Goal: Information Seeking & Learning: Learn about a topic

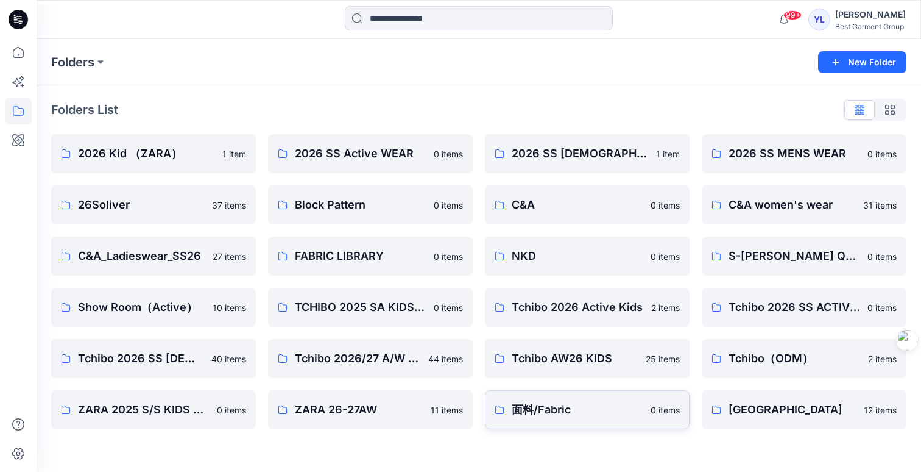
click at [584, 405] on p "面料/Fabric" at bounding box center [578, 409] width 132 height 17
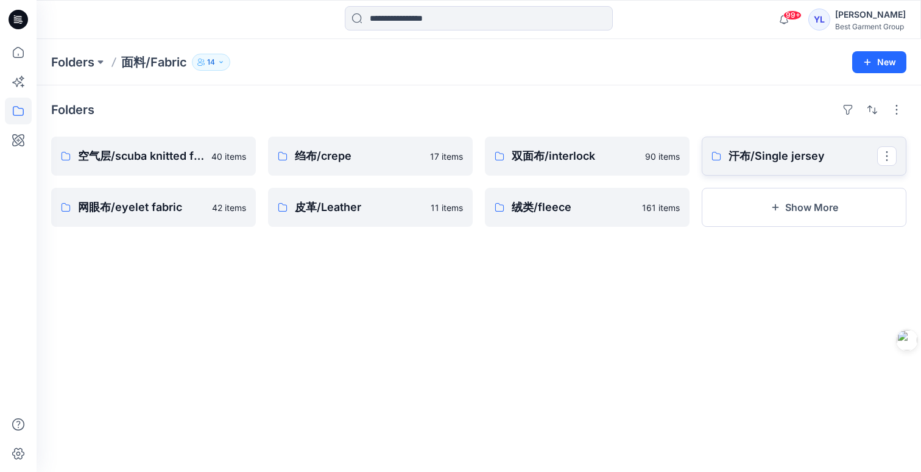
click at [814, 153] on p "汗布/Single jersey" at bounding box center [803, 155] width 149 height 17
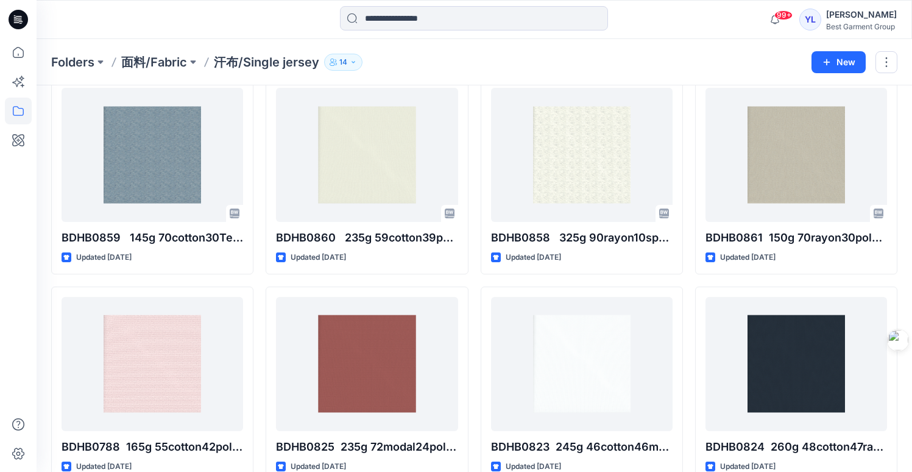
scroll to position [2482, 0]
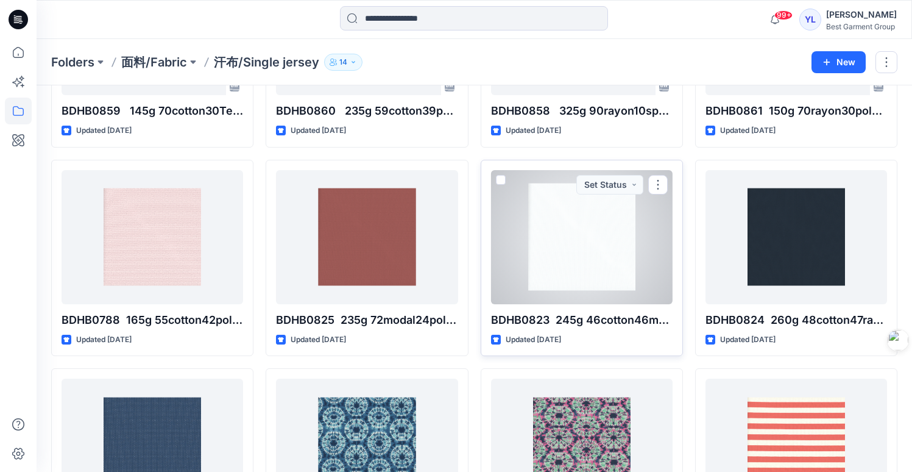
click at [555, 236] on div at bounding box center [582, 237] width 182 height 134
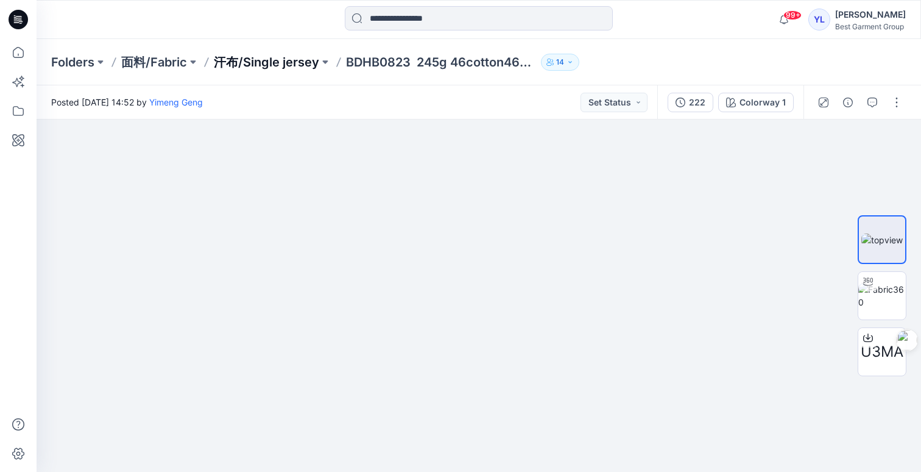
click at [267, 58] on p "汗布/Single jersey" at bounding box center [266, 62] width 105 height 17
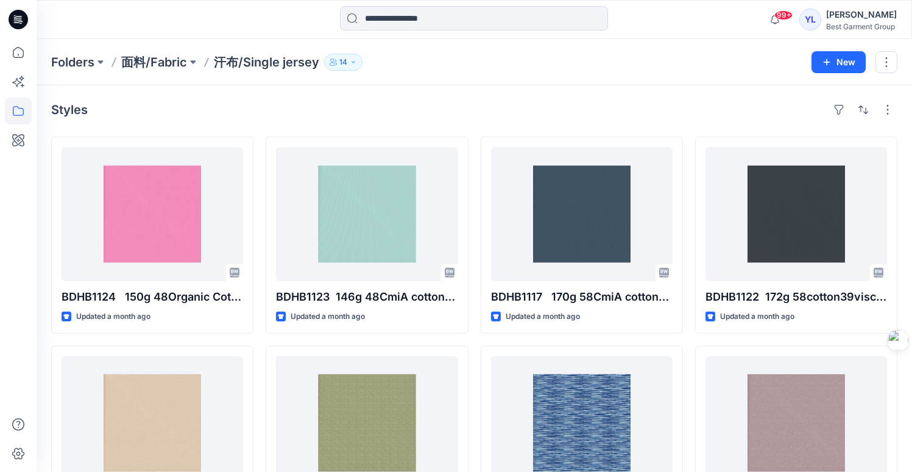
scroll to position [190, 0]
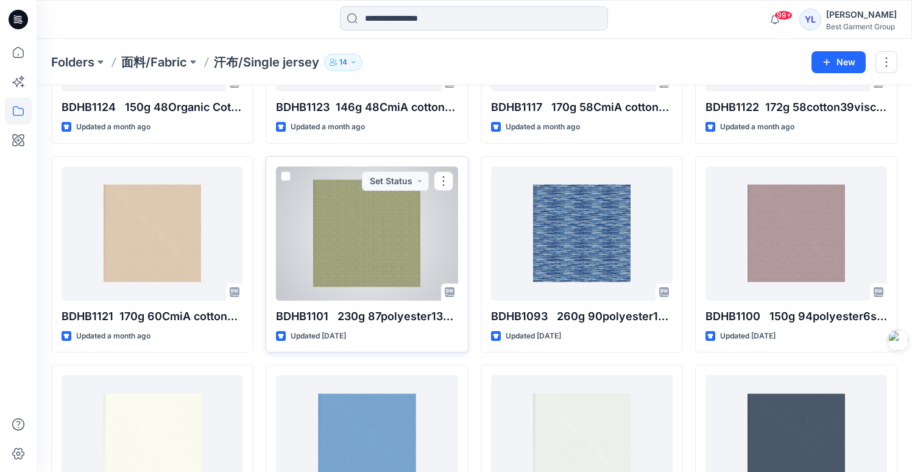
click at [368, 233] on div at bounding box center [367, 233] width 182 height 134
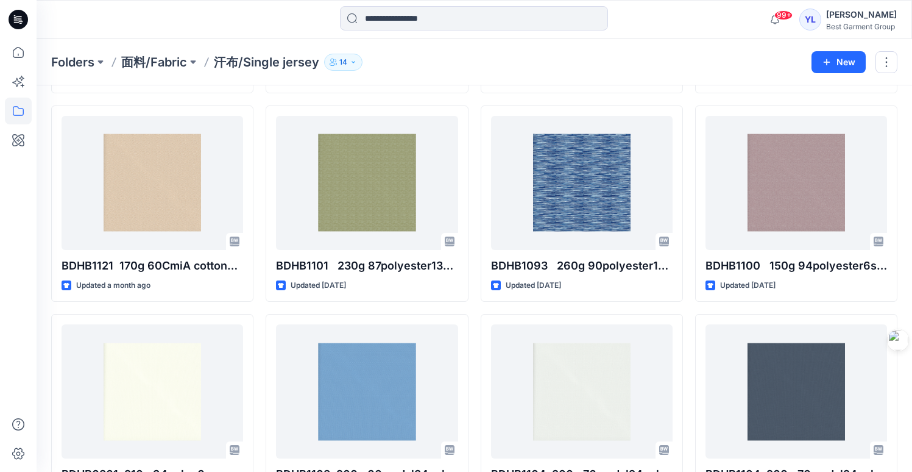
scroll to position [263, 0]
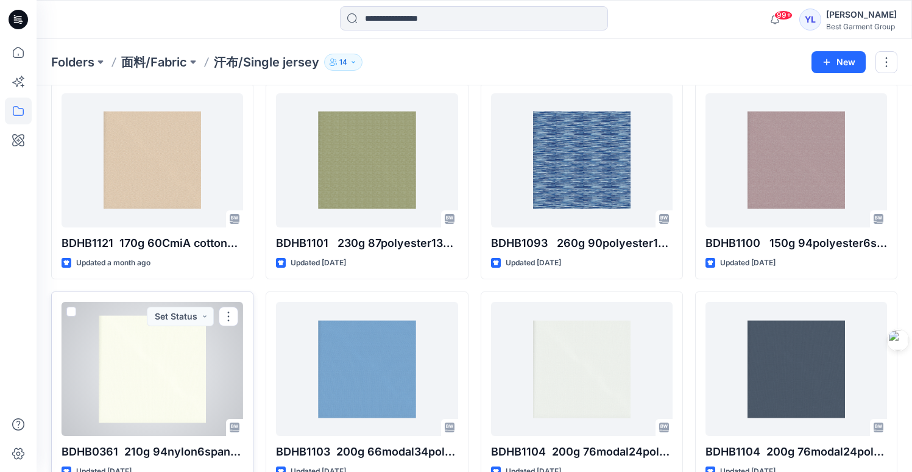
click at [130, 372] on div at bounding box center [153, 369] width 182 height 134
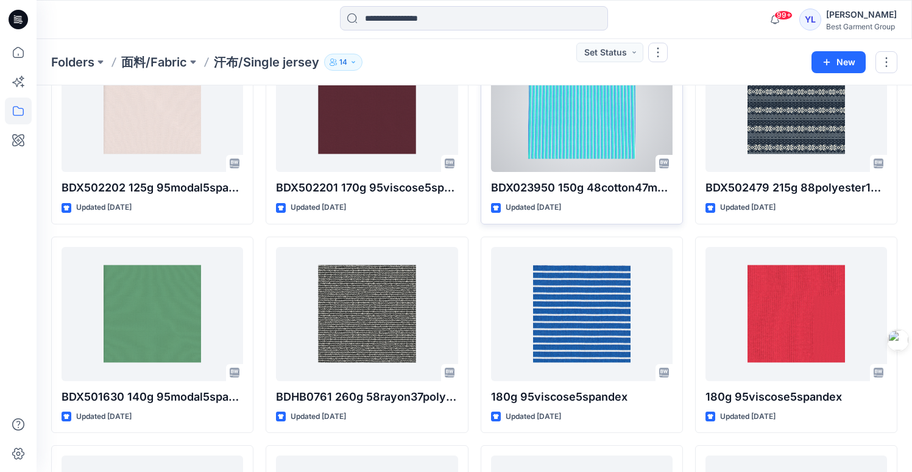
scroll to position [4260, 0]
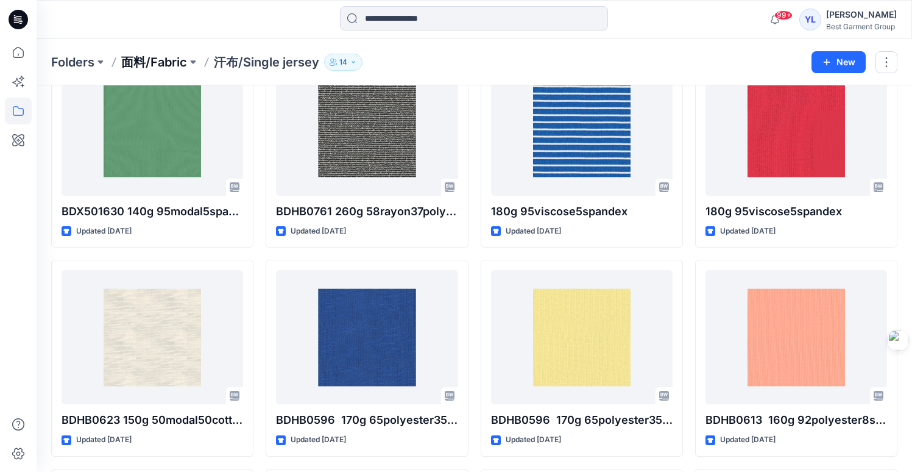
click at [157, 63] on p "面料/Fabric" at bounding box center [154, 62] width 66 height 17
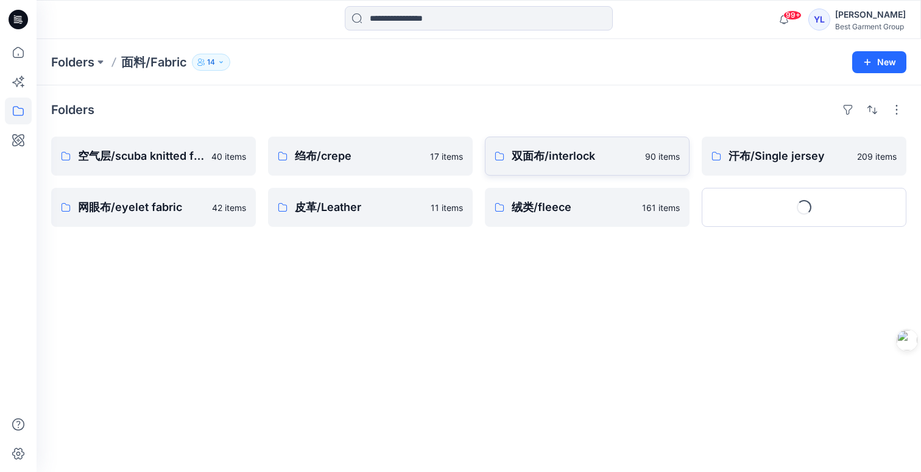
click at [556, 167] on link "双面布/interlock 90 items" at bounding box center [587, 155] width 205 height 39
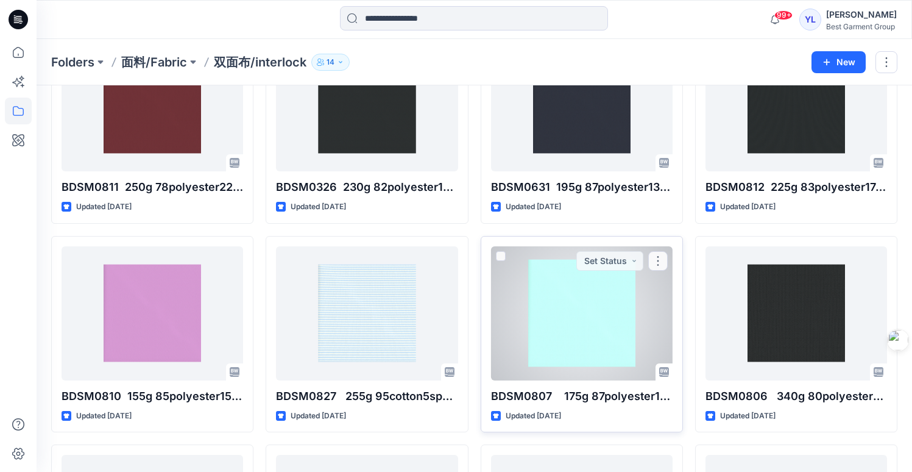
scroll to position [410, 0]
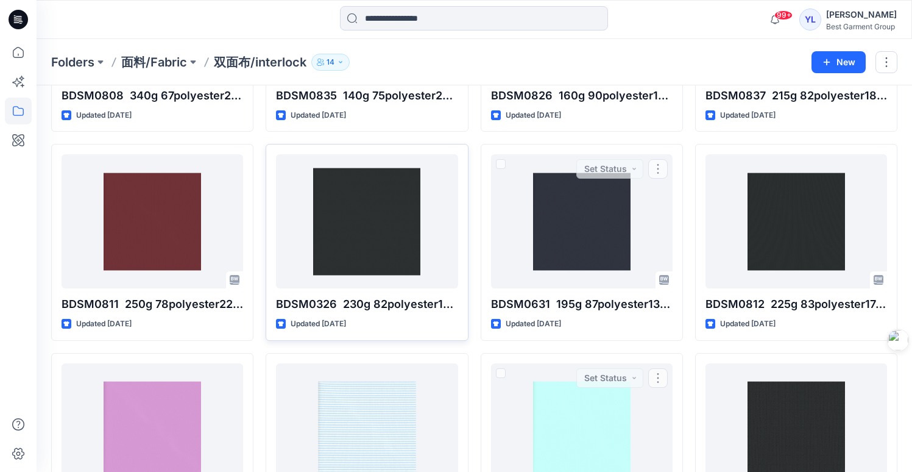
click at [406, 258] on div at bounding box center [367, 221] width 182 height 134
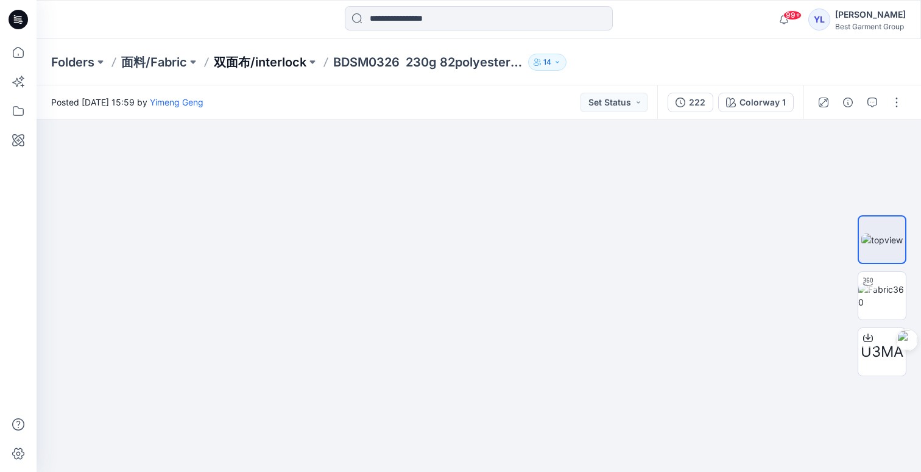
click at [277, 64] on p "双面布/interlock" at bounding box center [260, 62] width 93 height 17
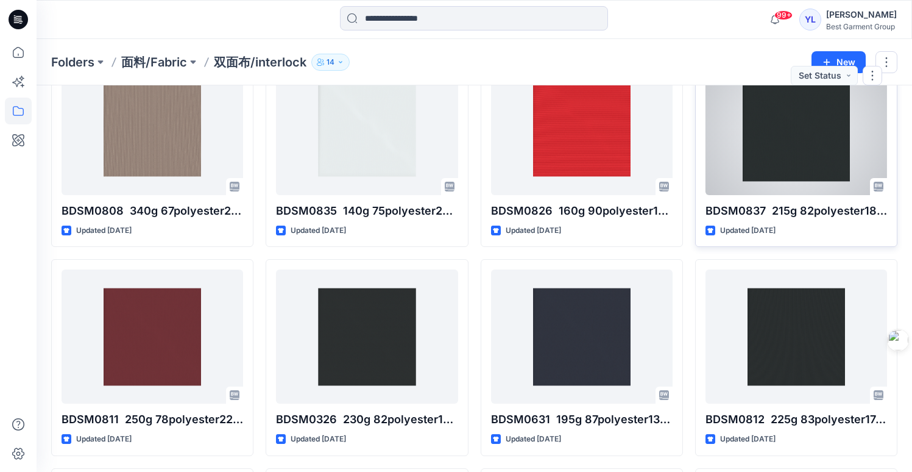
scroll to position [314, 0]
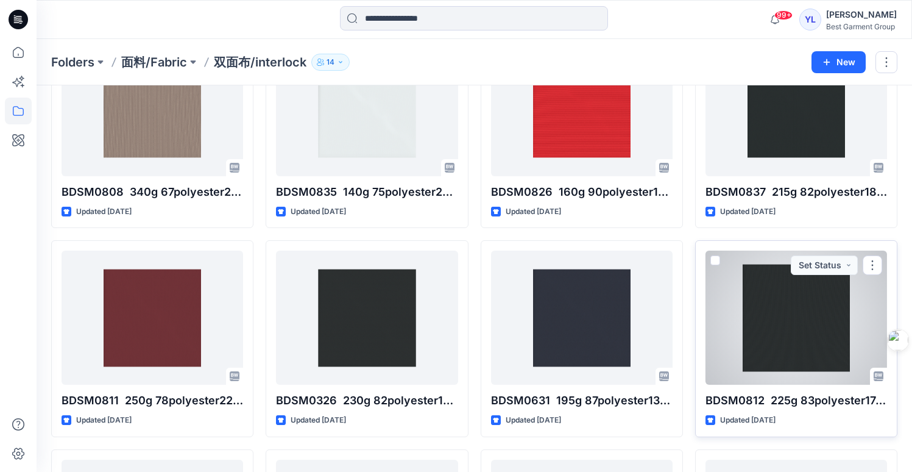
click at [815, 346] on div at bounding box center [797, 317] width 182 height 134
